Goal: Task Accomplishment & Management: Manage account settings

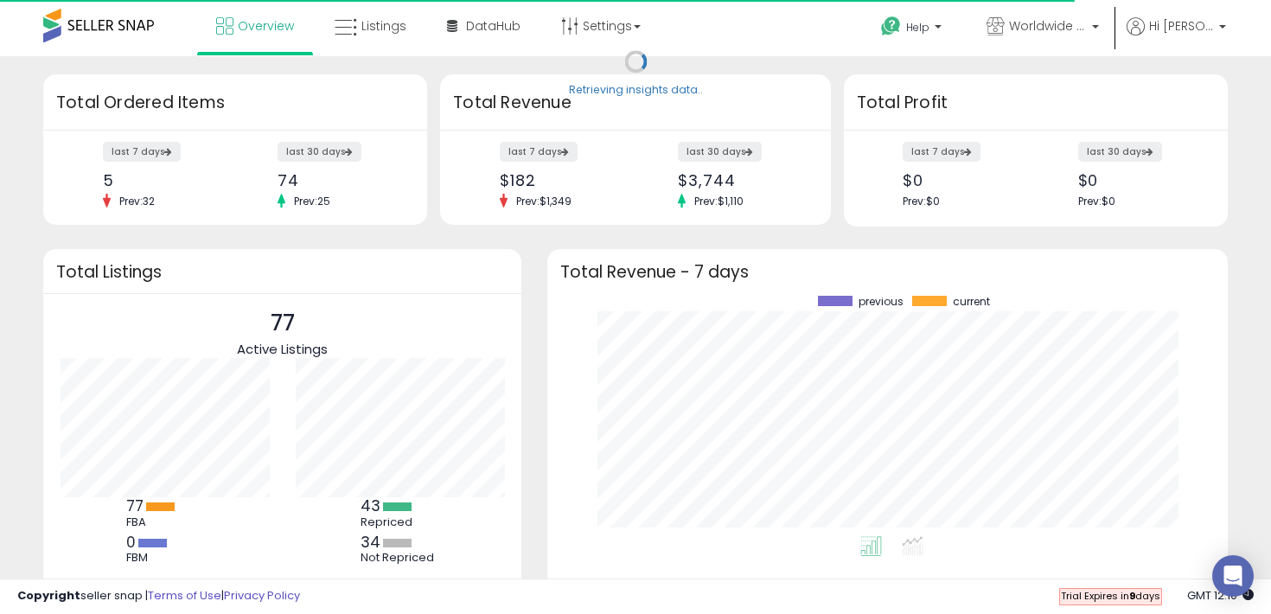
scroll to position [240, 646]
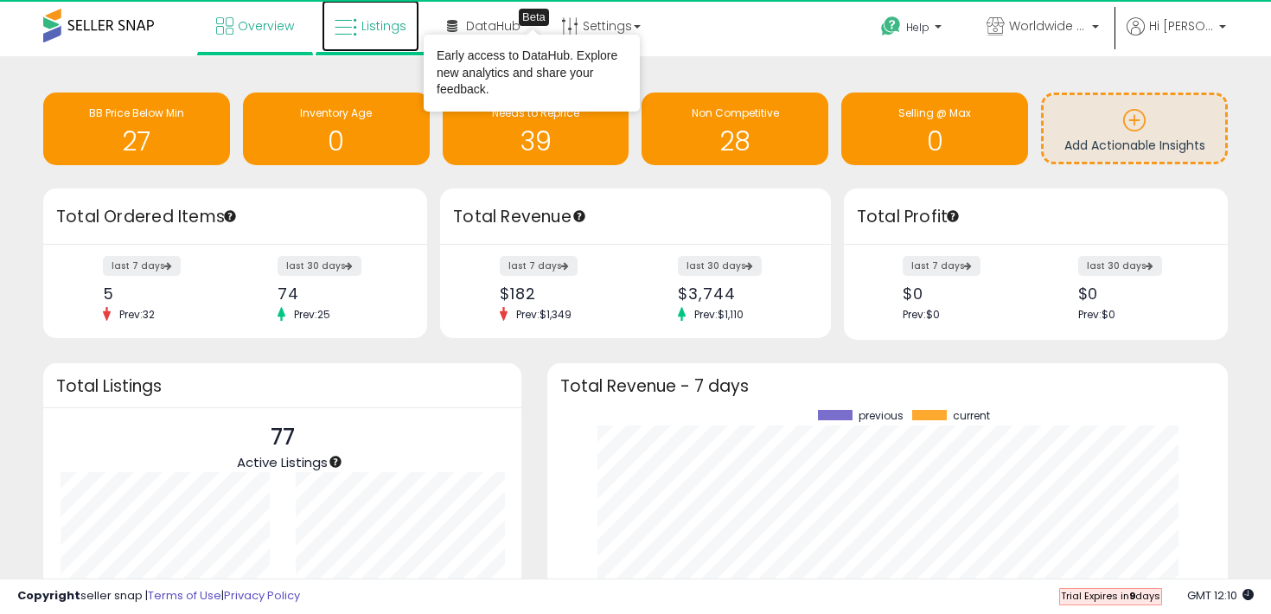
click at [394, 41] on link "Listings" at bounding box center [371, 26] width 98 height 52
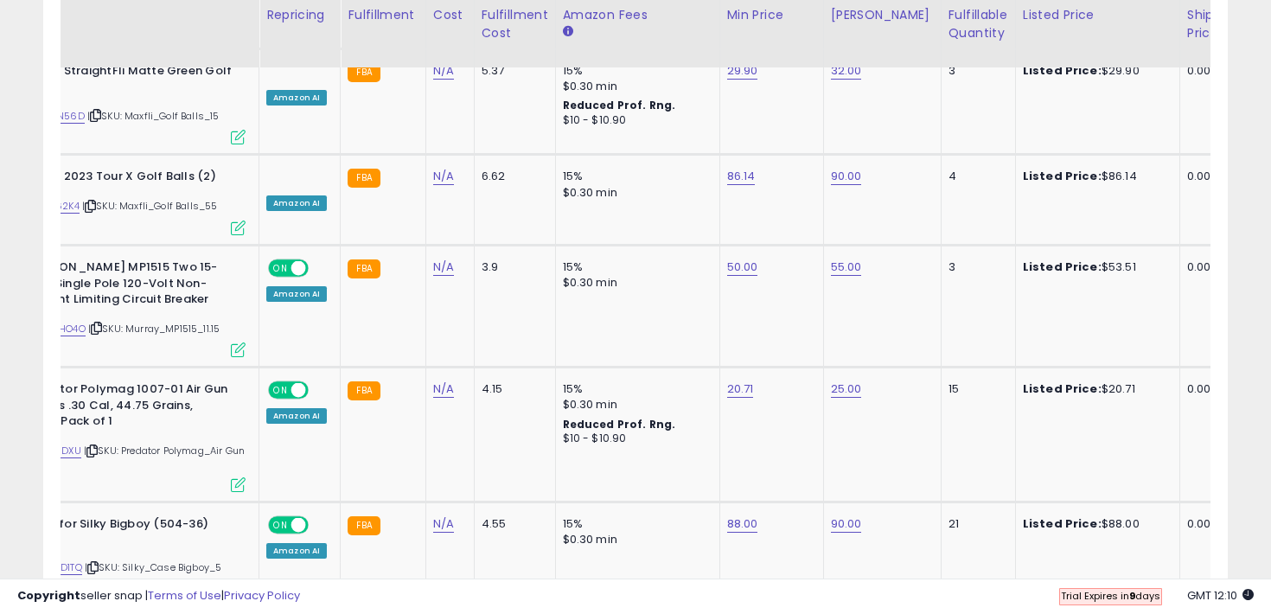
scroll to position [0, 177]
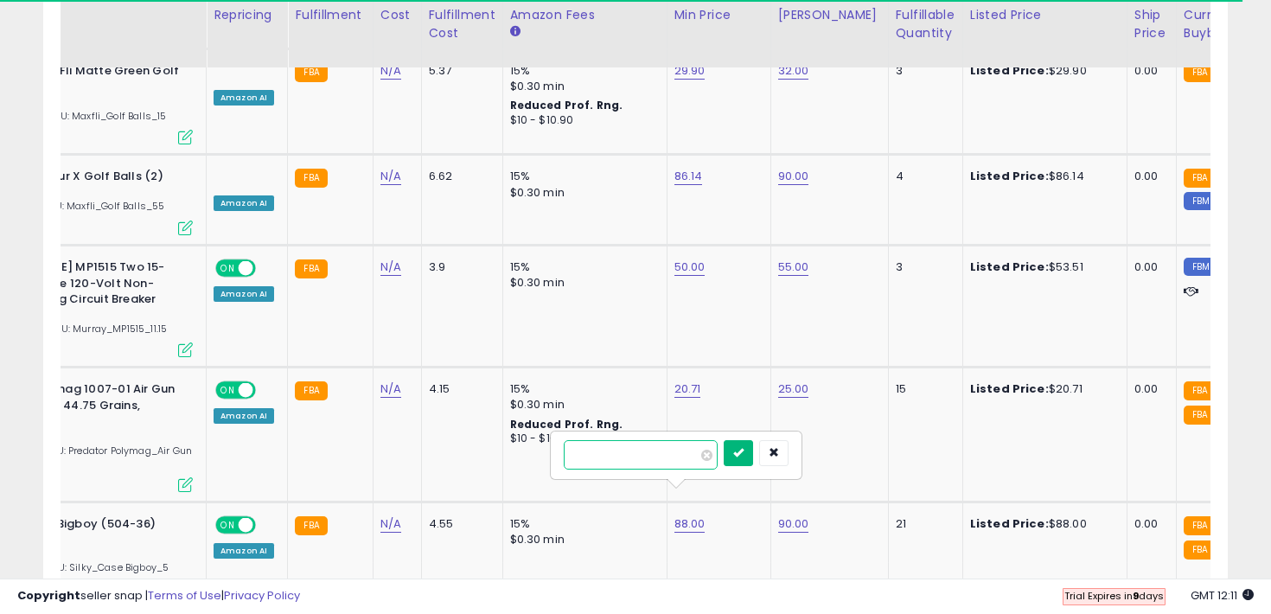
type input "*****"
click at [743, 452] on icon "submit" at bounding box center [738, 452] width 10 height 10
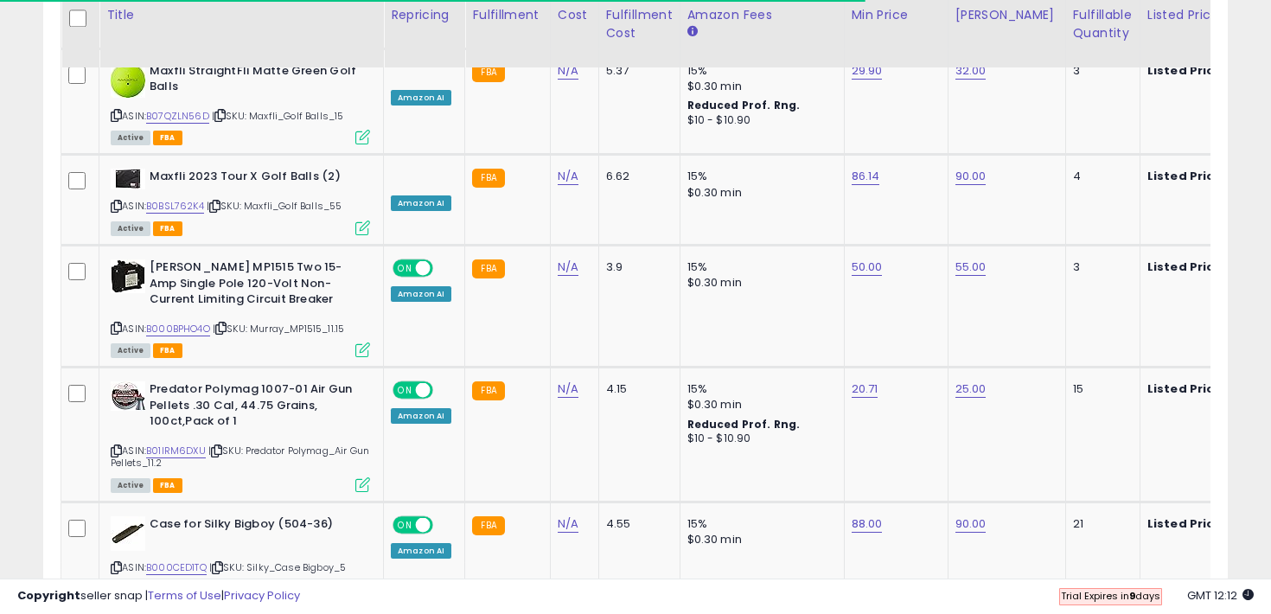
type input "*****"
click at [920, 454] on icon "submit" at bounding box center [914, 452] width 10 height 10
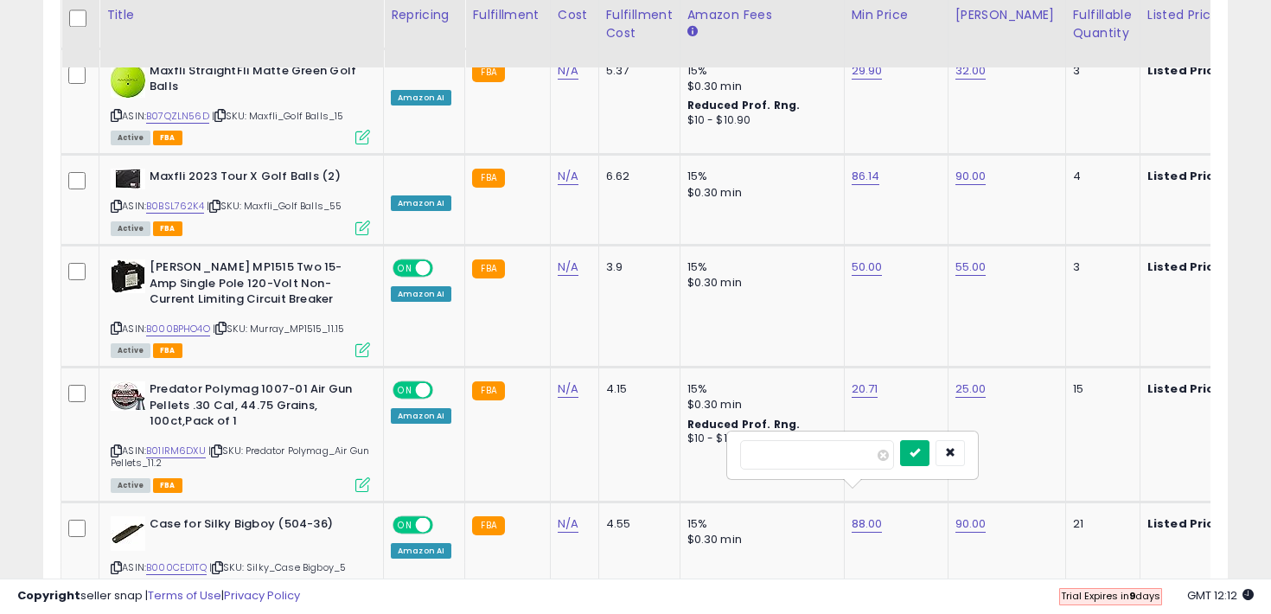
type input "*****"
click at [920, 457] on icon "submit" at bounding box center [914, 452] width 10 height 10
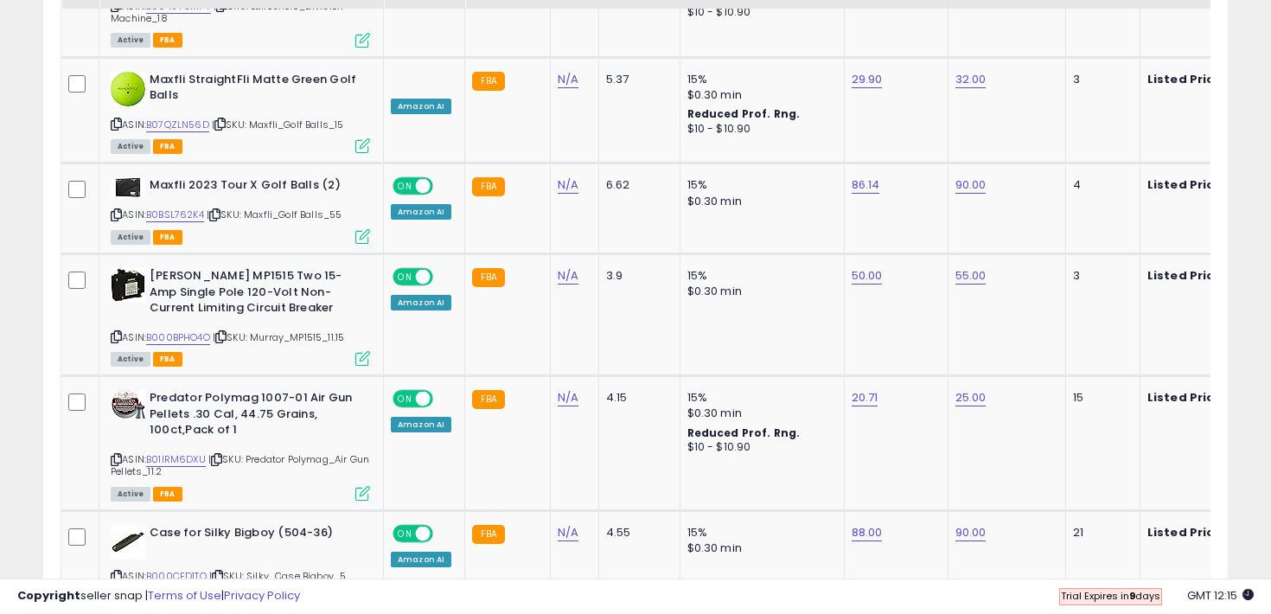
scroll to position [2360, 0]
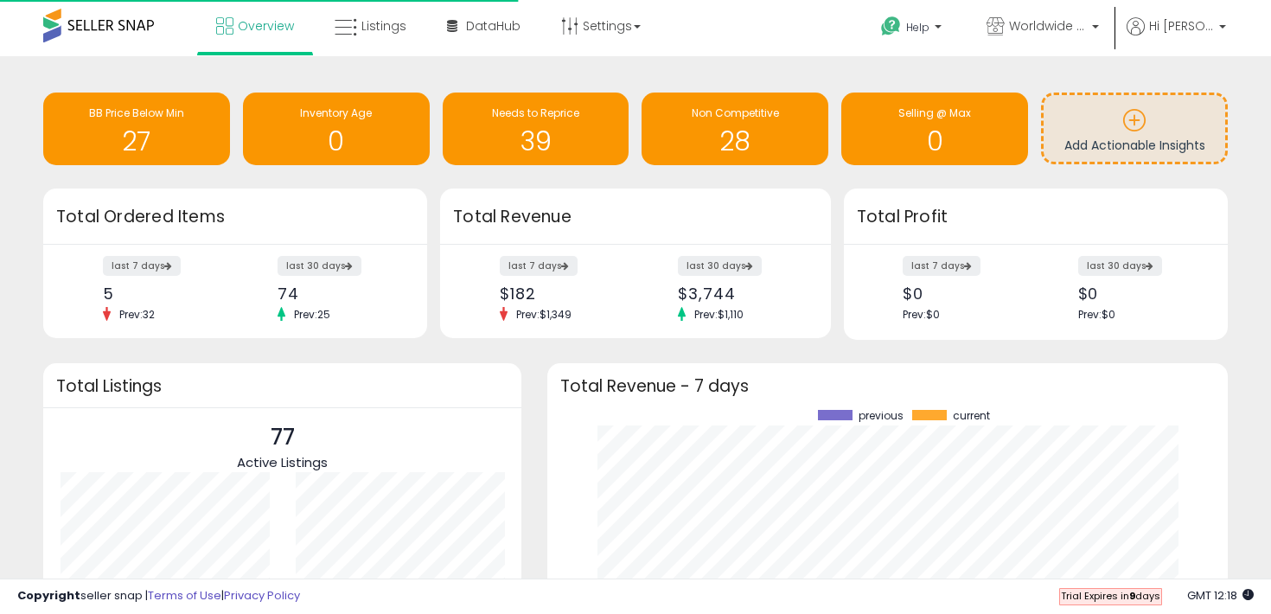
scroll to position [240, 646]
click at [398, 24] on span "Listings" at bounding box center [383, 25] width 45 height 17
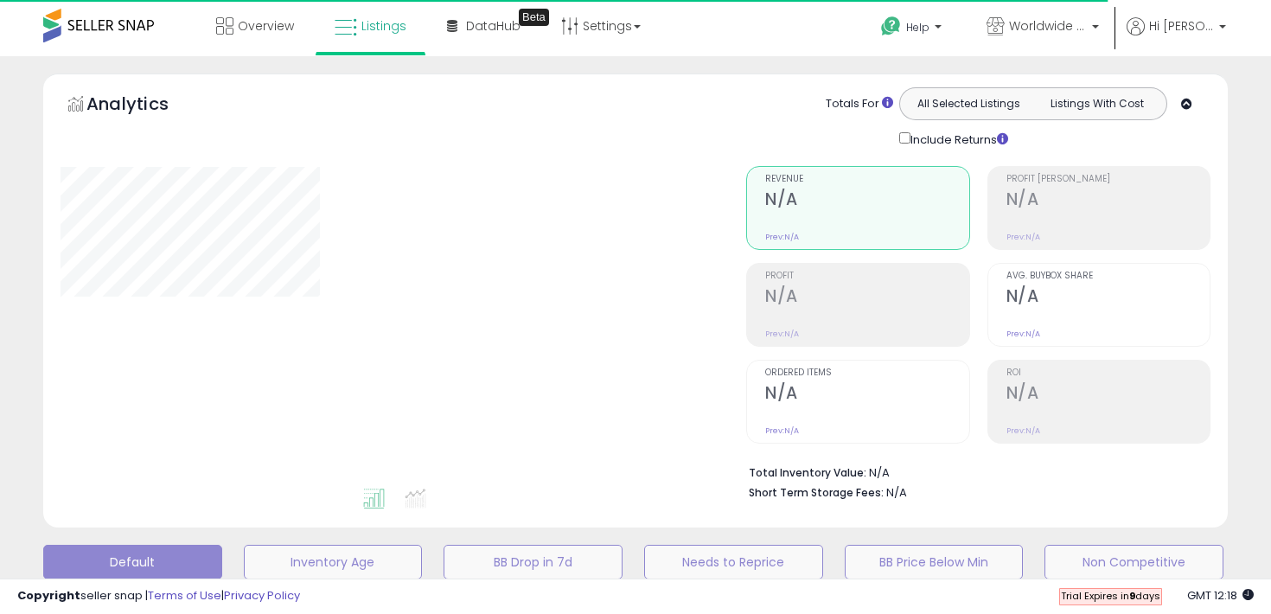
click at [0, 0] on div "Retrieving graph data.." at bounding box center [0, 0] width 0 height 0
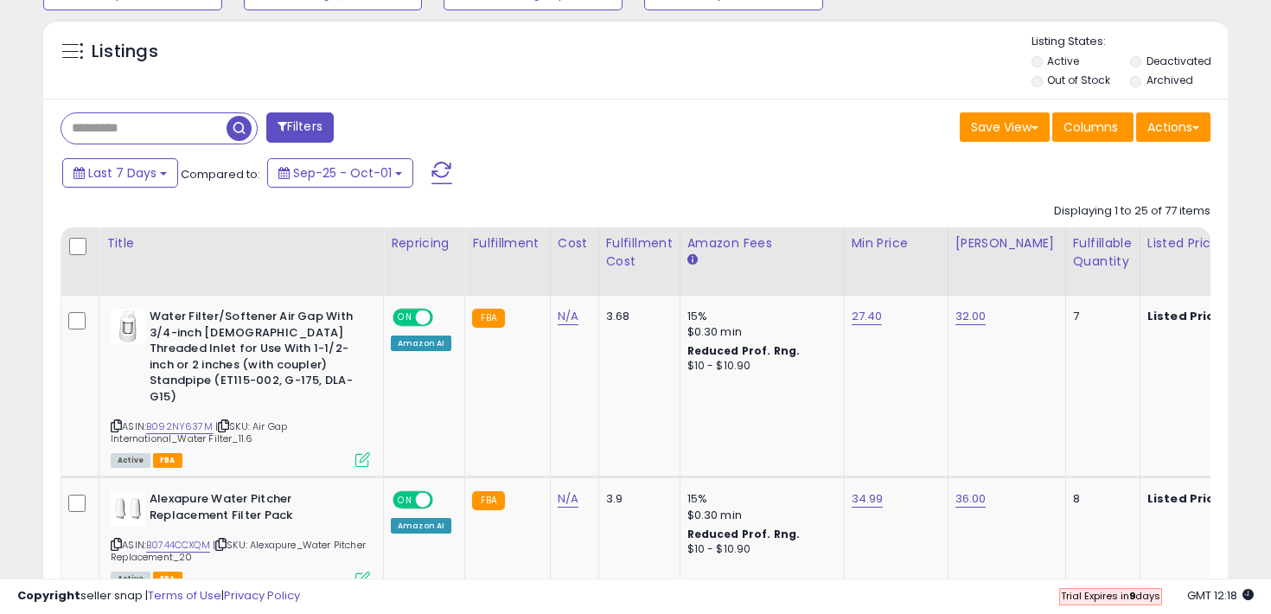
scroll to position [578, 0]
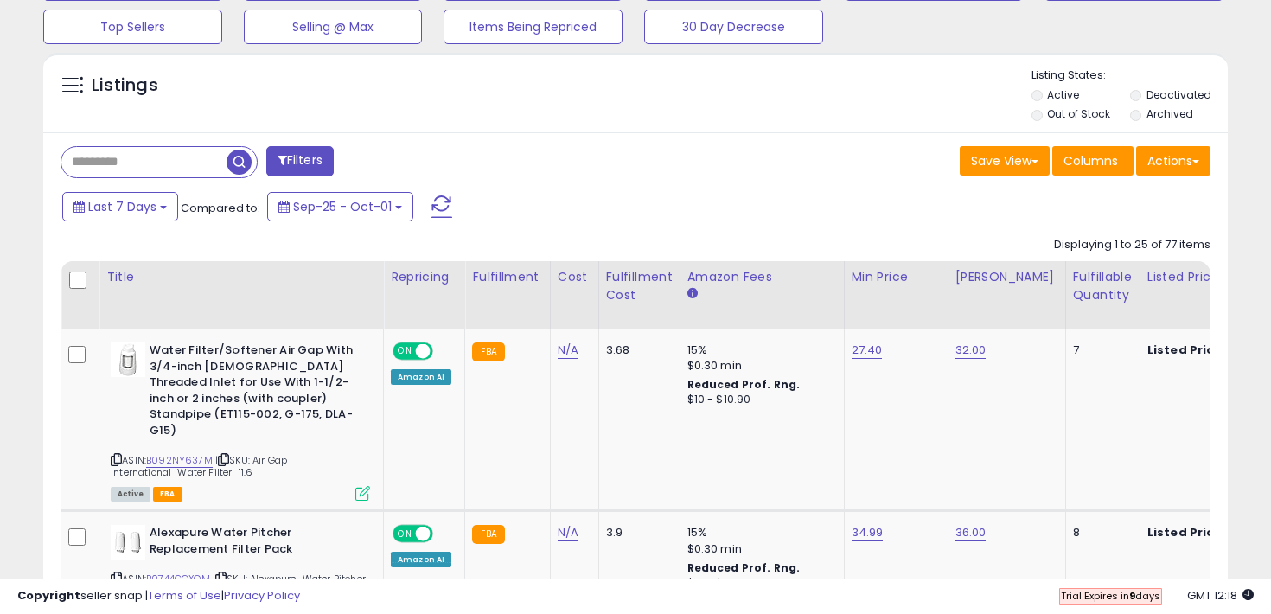
click at [1042, 113] on li "Out of Stock" at bounding box center [1079, 115] width 96 height 19
click at [1039, 120] on li "Out of Stock" at bounding box center [1079, 115] width 96 height 19
click at [1036, 105] on li "Active" at bounding box center [1079, 96] width 96 height 19
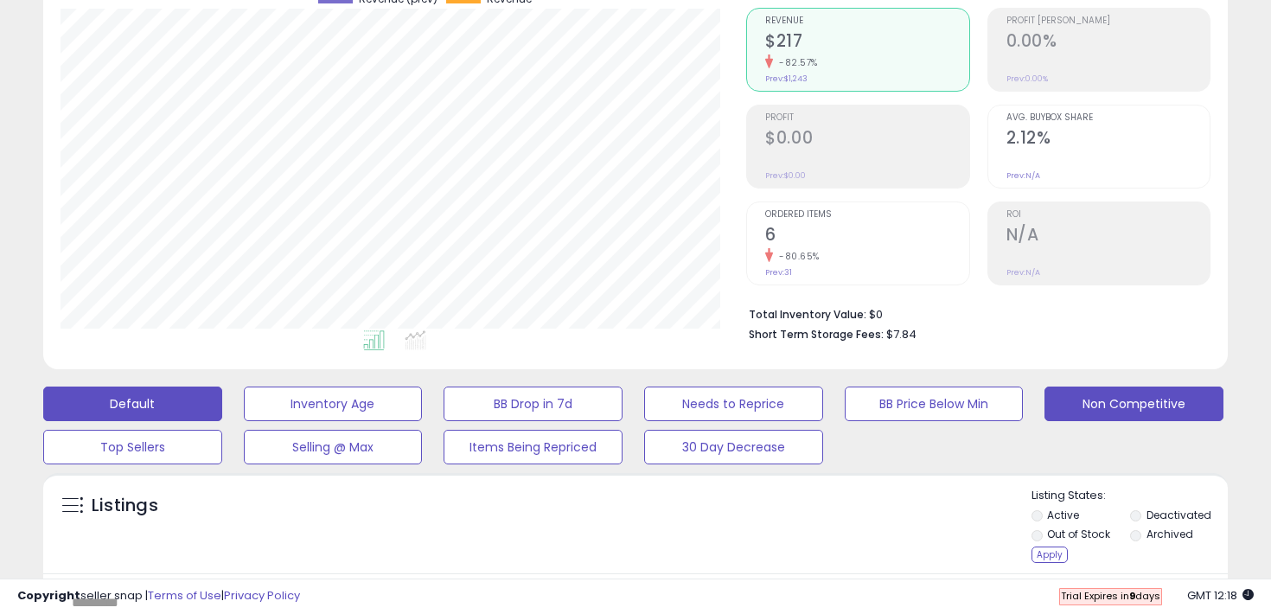
scroll to position [169, 0]
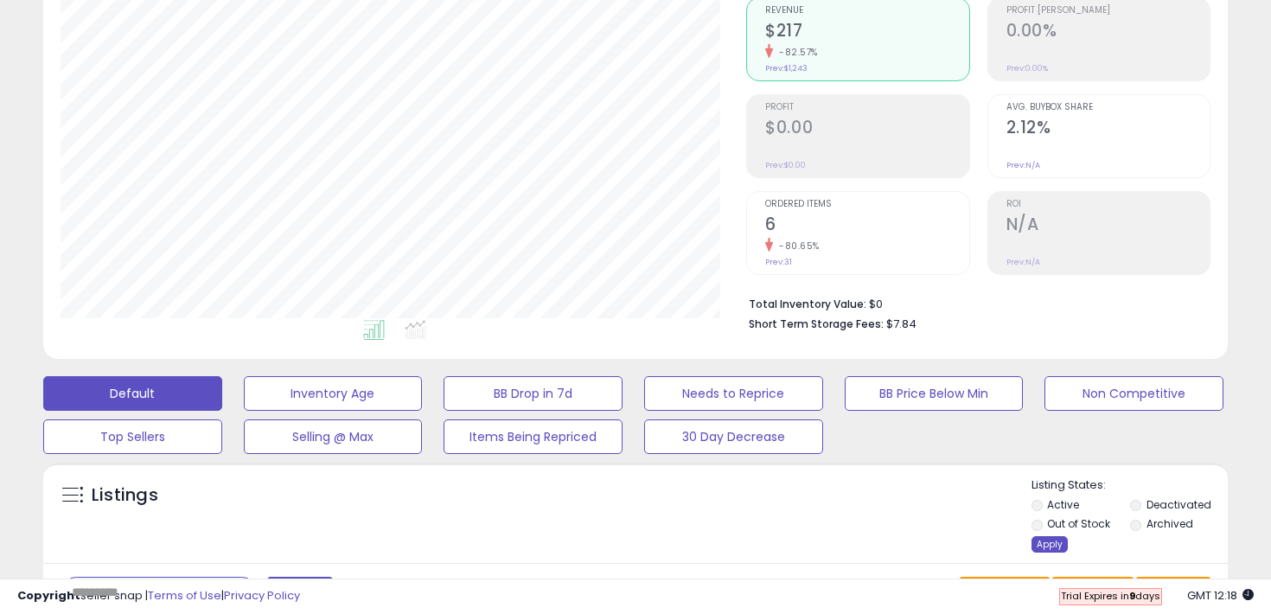
click at [1050, 545] on div "Apply" at bounding box center [1049, 544] width 36 height 16
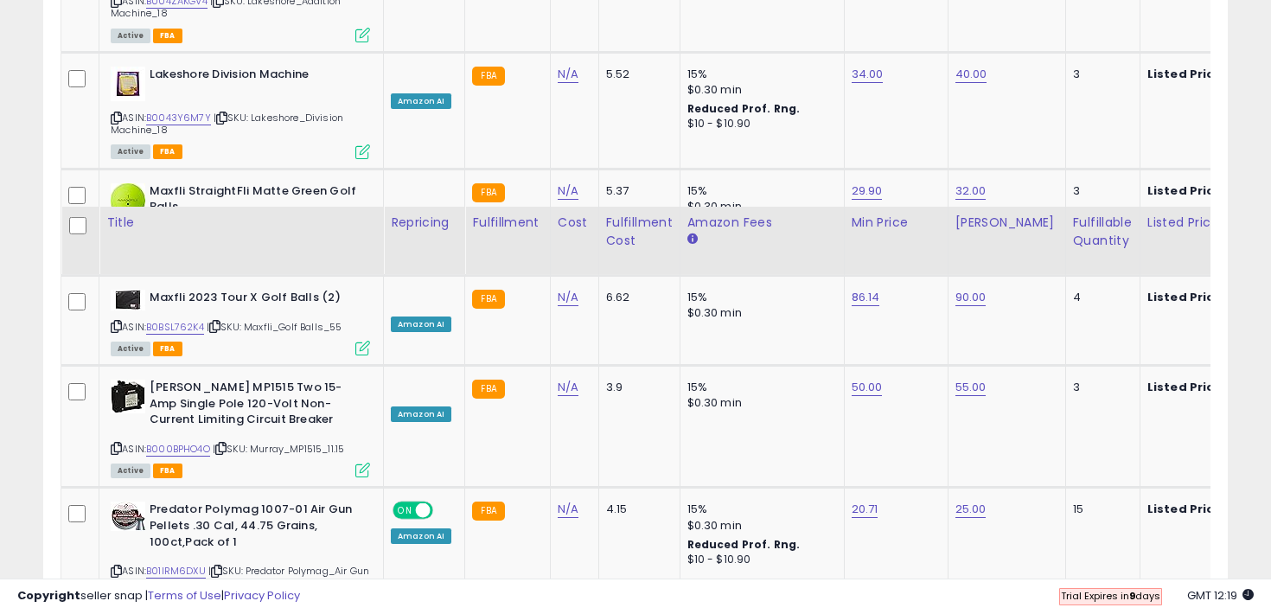
scroll to position [3456, 0]
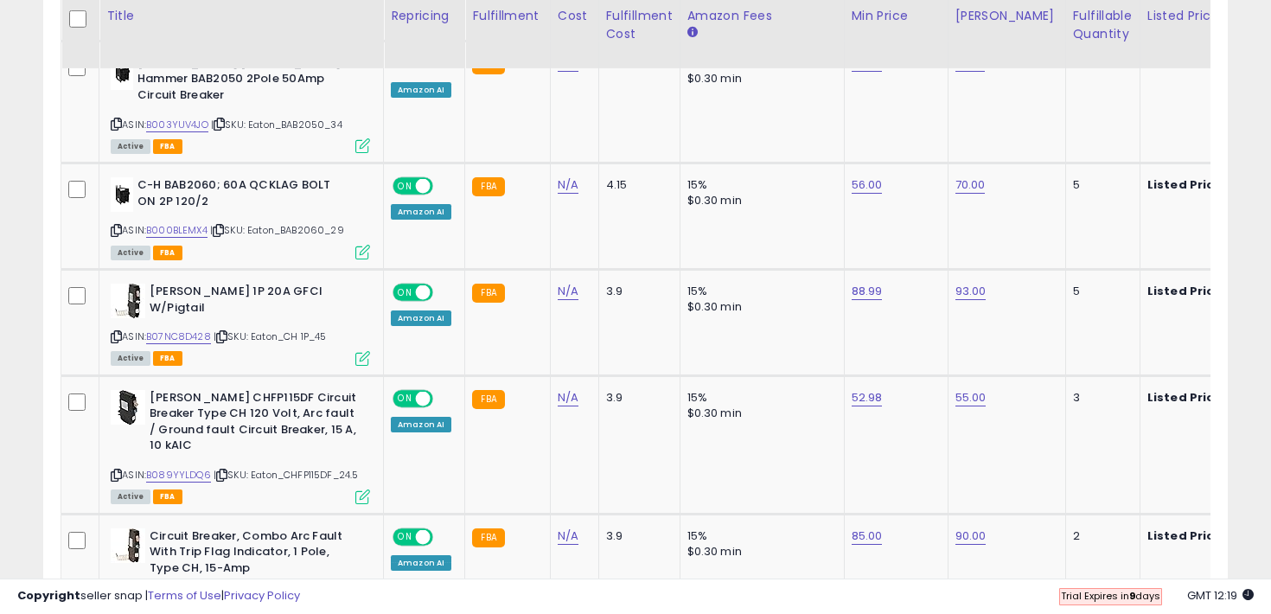
scroll to position [2283, 0]
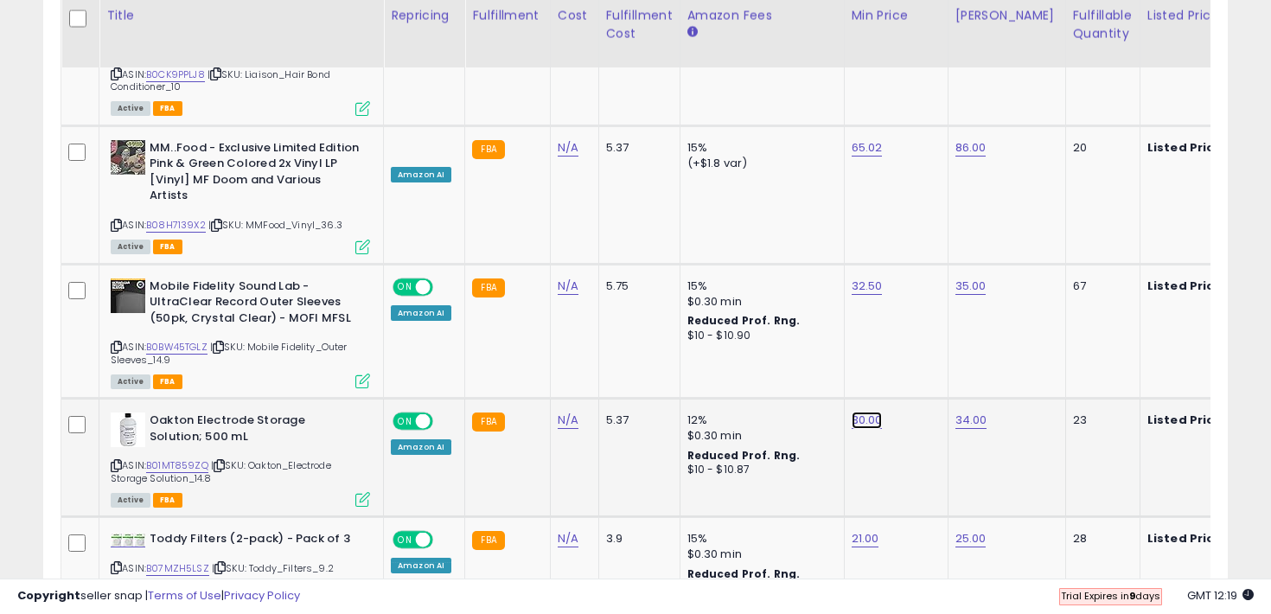
click at [866, 411] on link "30.00" at bounding box center [866, 419] width 31 height 17
type input "*****"
click at [921, 267] on icon "submit" at bounding box center [915, 262] width 10 height 10
